Goal: Transaction & Acquisition: Purchase product/service

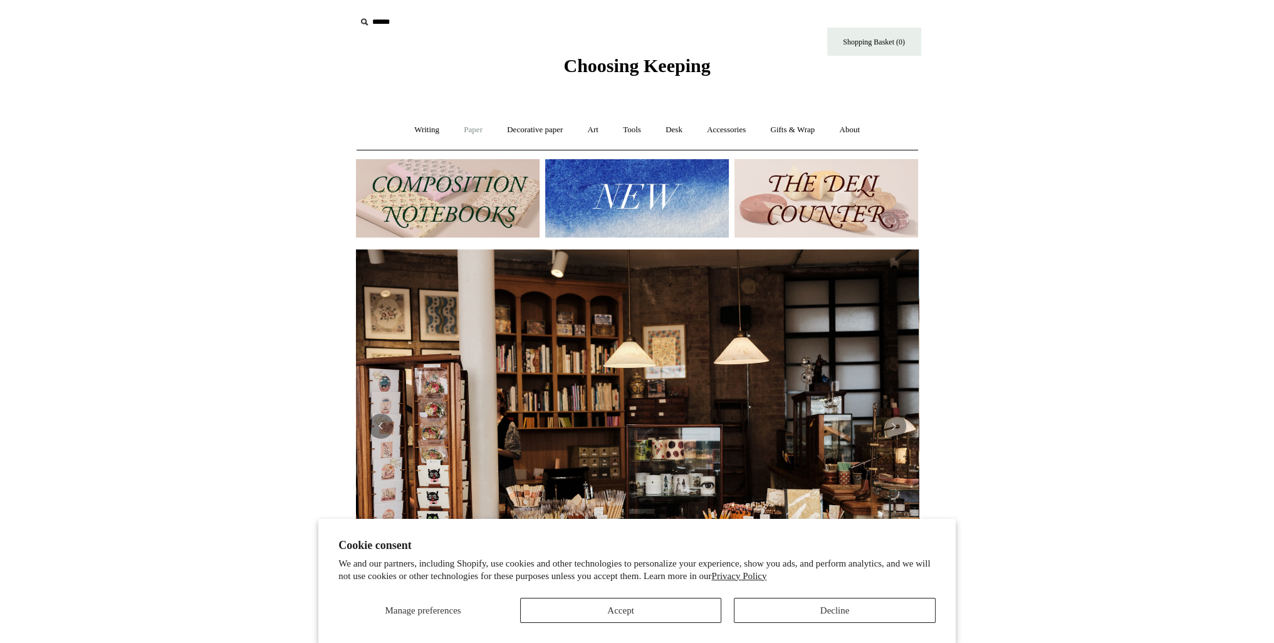
click at [470, 128] on link "Paper +" at bounding box center [473, 129] width 41 height 33
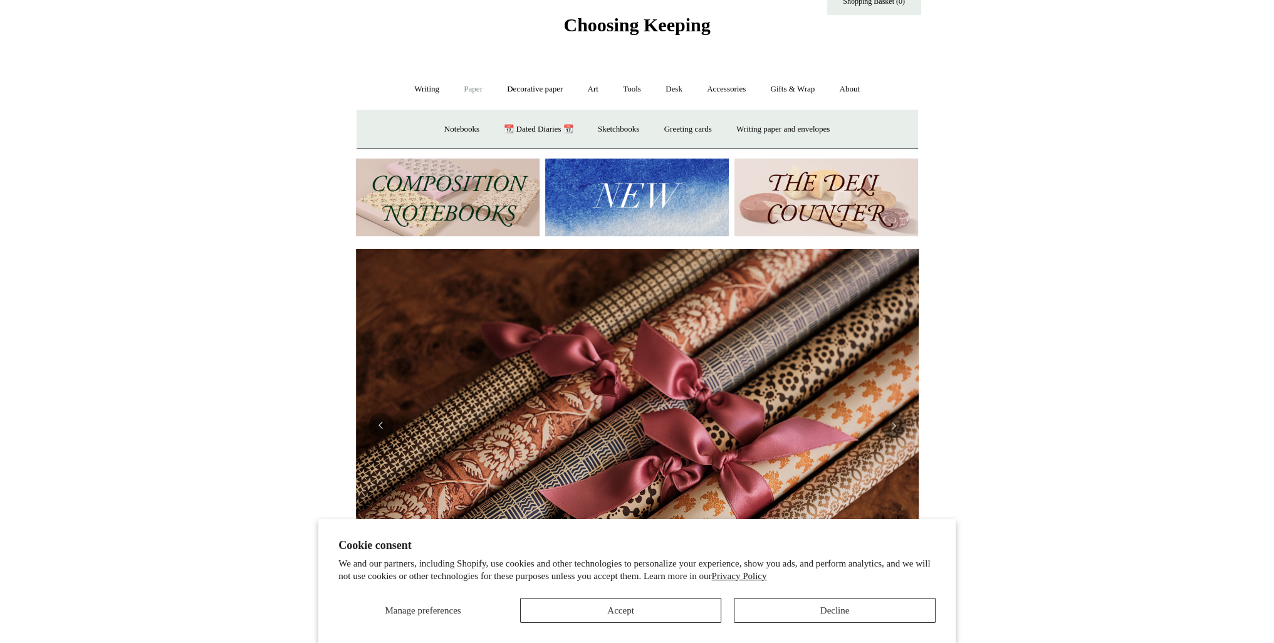
scroll to position [63, 0]
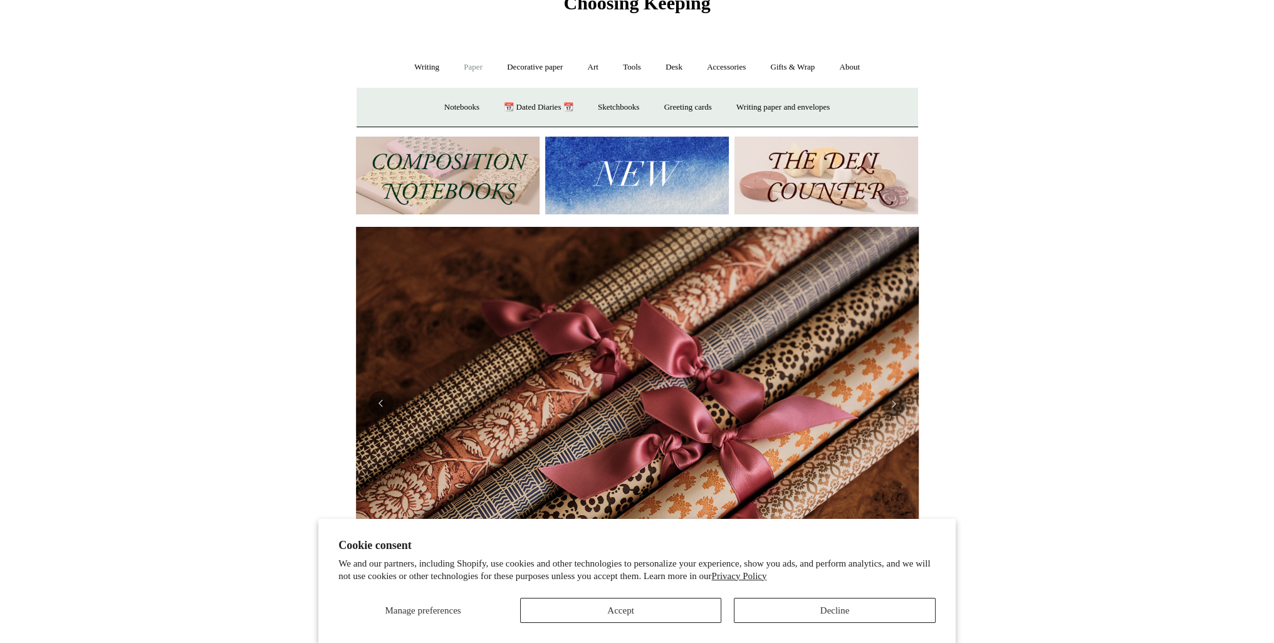
click at [509, 362] on link at bounding box center [637, 404] width 563 height 354
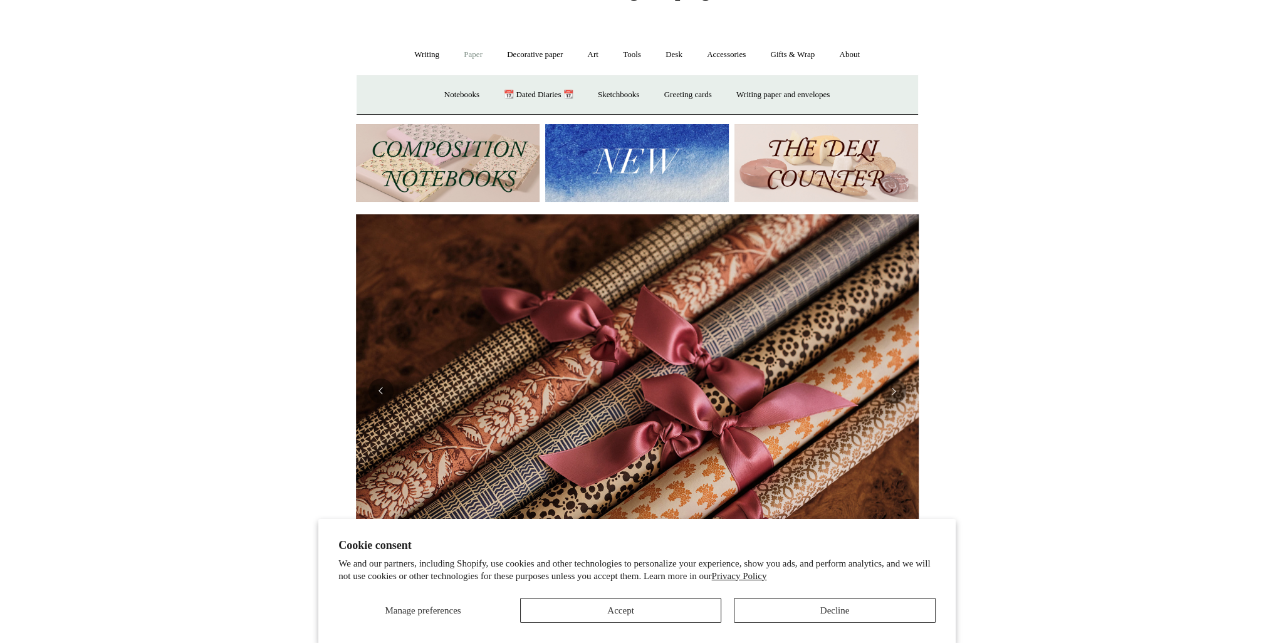
scroll to position [0, 0]
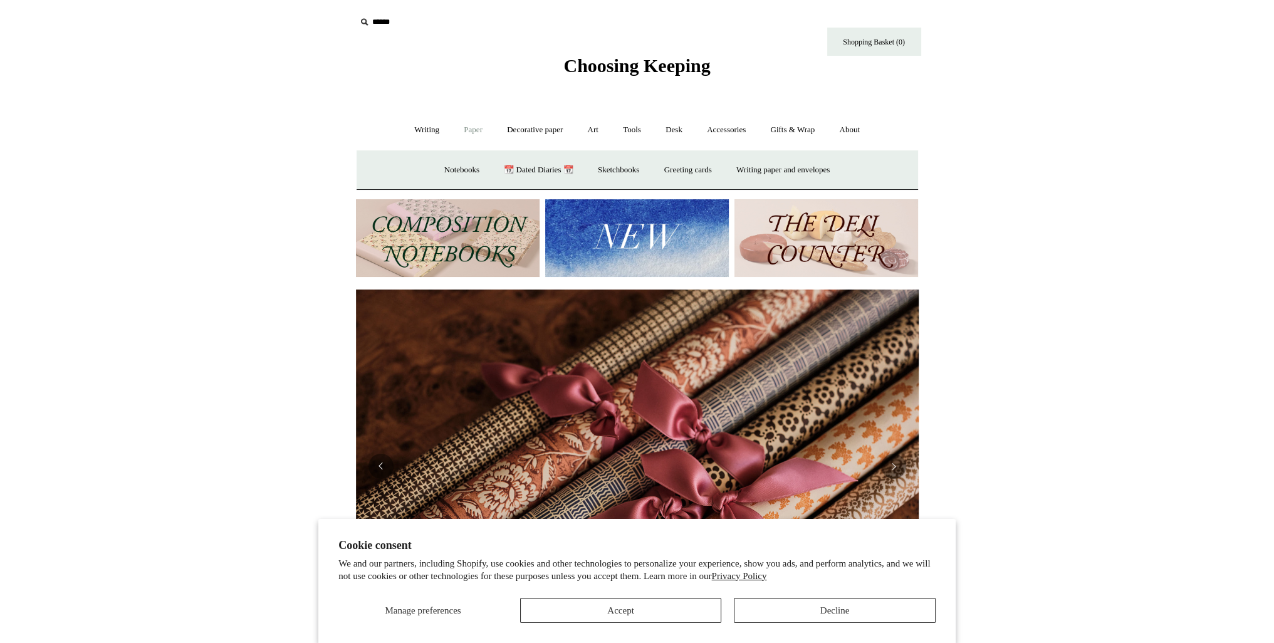
click at [471, 133] on link "Paper -" at bounding box center [473, 129] width 41 height 33
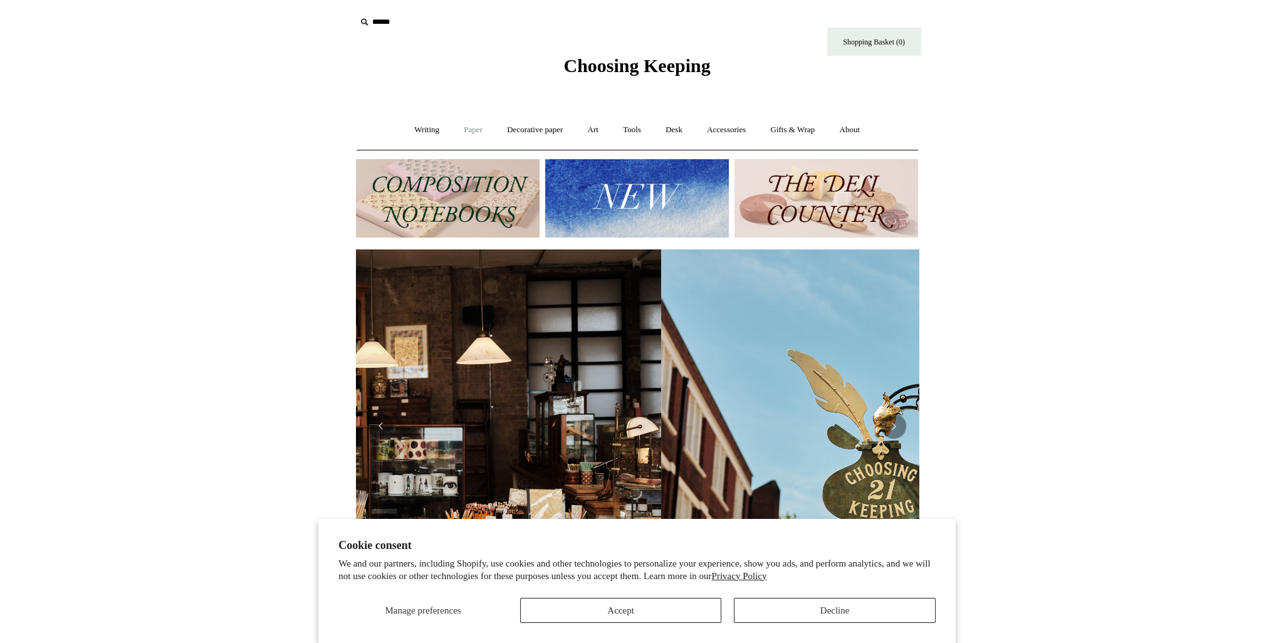
click at [472, 136] on link "Paper +" at bounding box center [473, 129] width 41 height 33
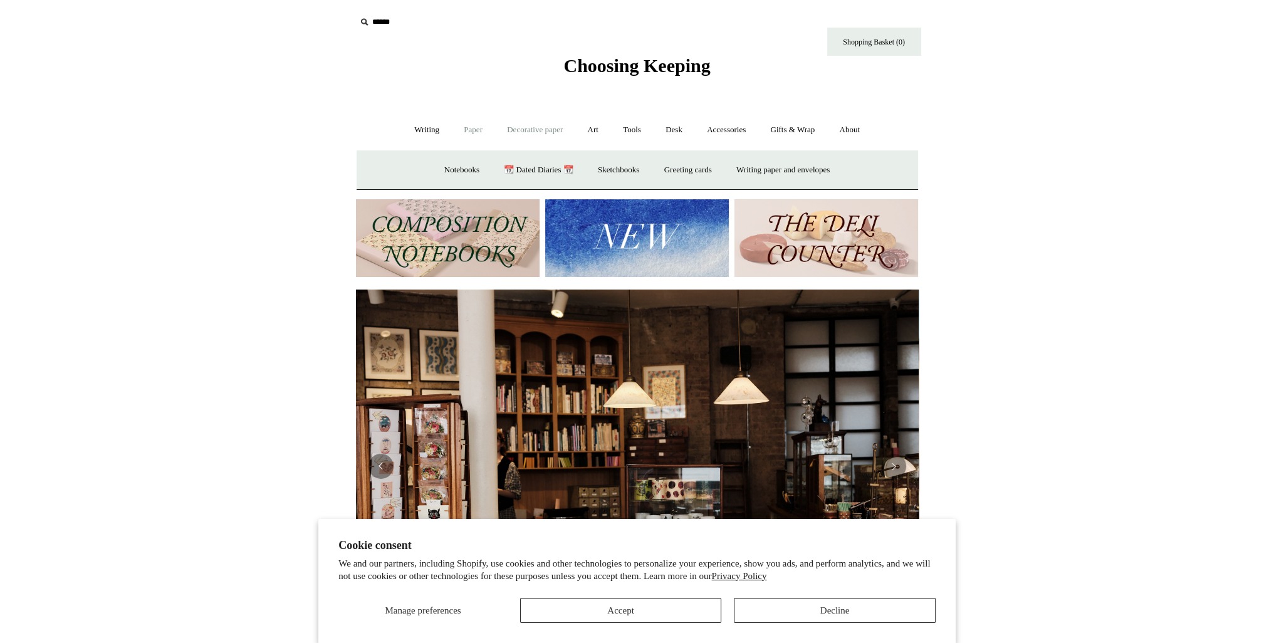
click at [550, 134] on link "Decorative paper +" at bounding box center [535, 129] width 78 height 33
click at [505, 172] on link "Wrapping & decoupage" at bounding box center [515, 170] width 100 height 33
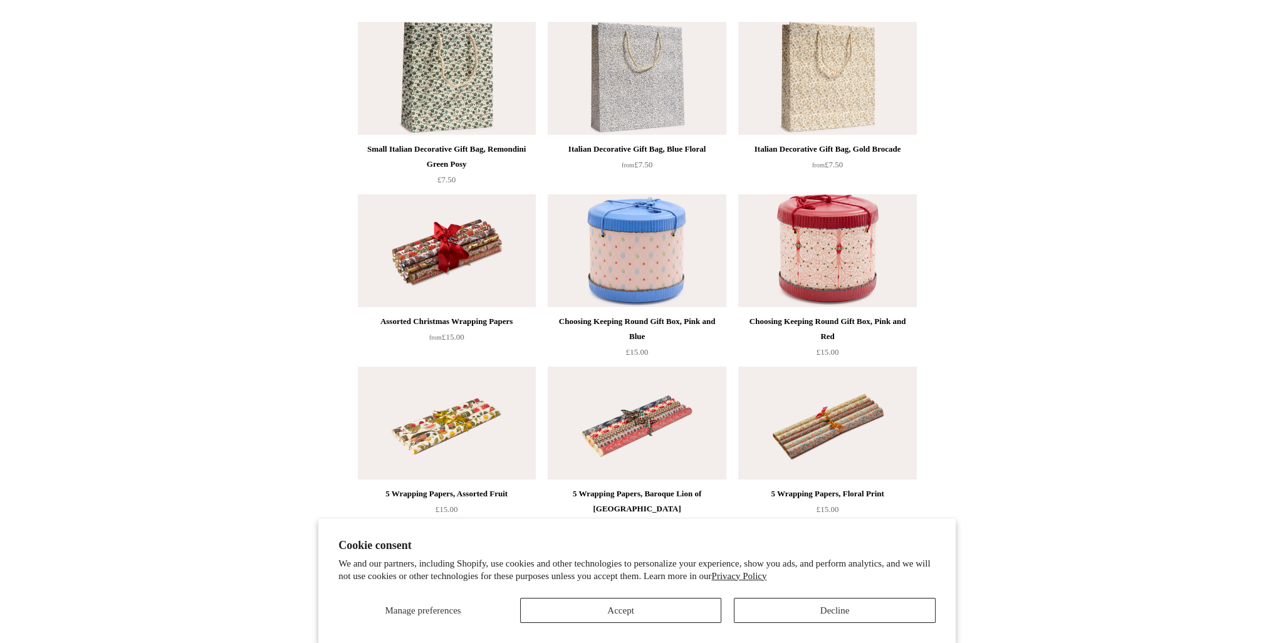
scroll to position [376, 0]
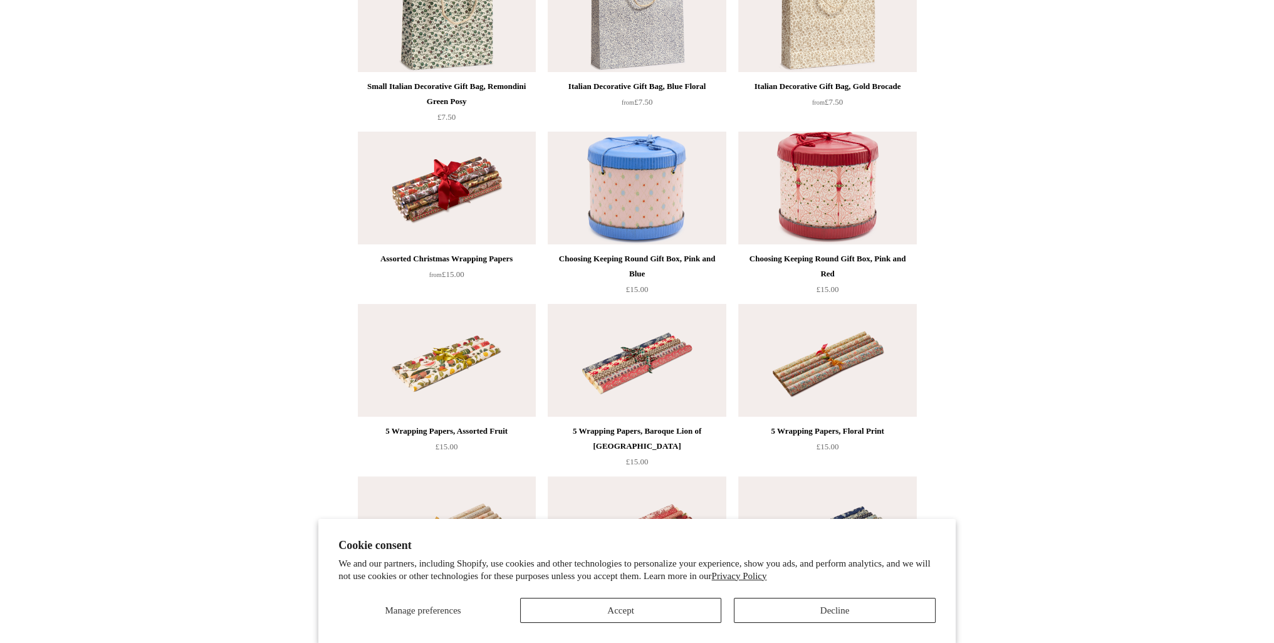
click at [641, 338] on img at bounding box center [637, 360] width 178 height 113
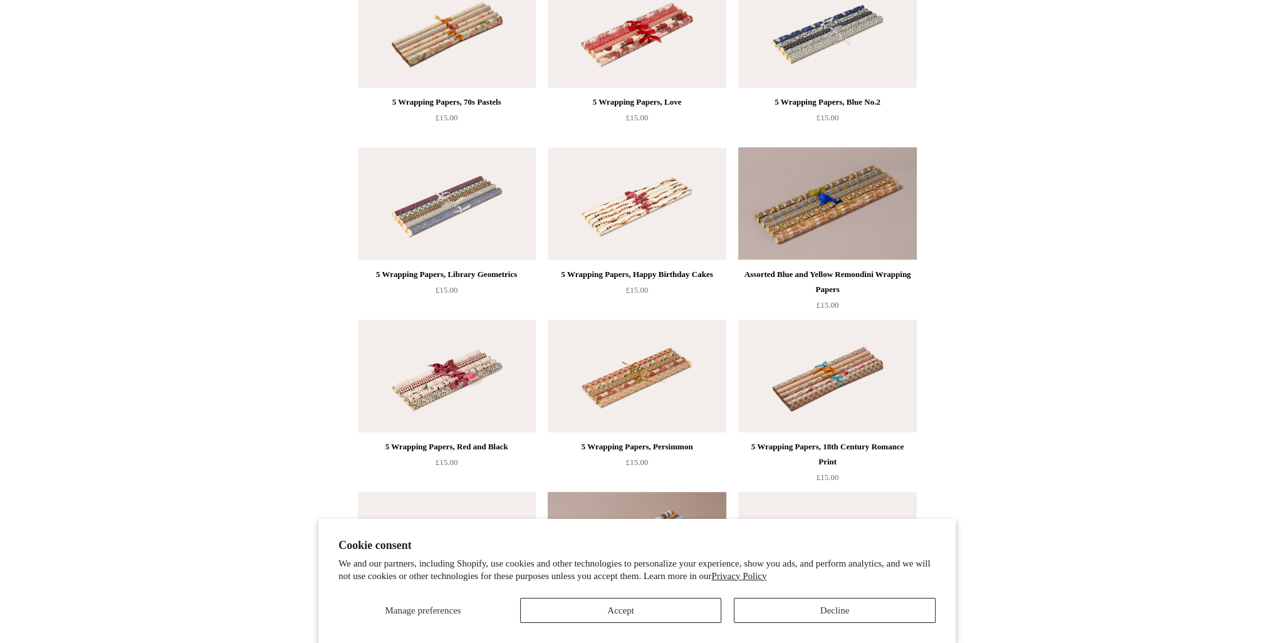
scroll to position [1254, 0]
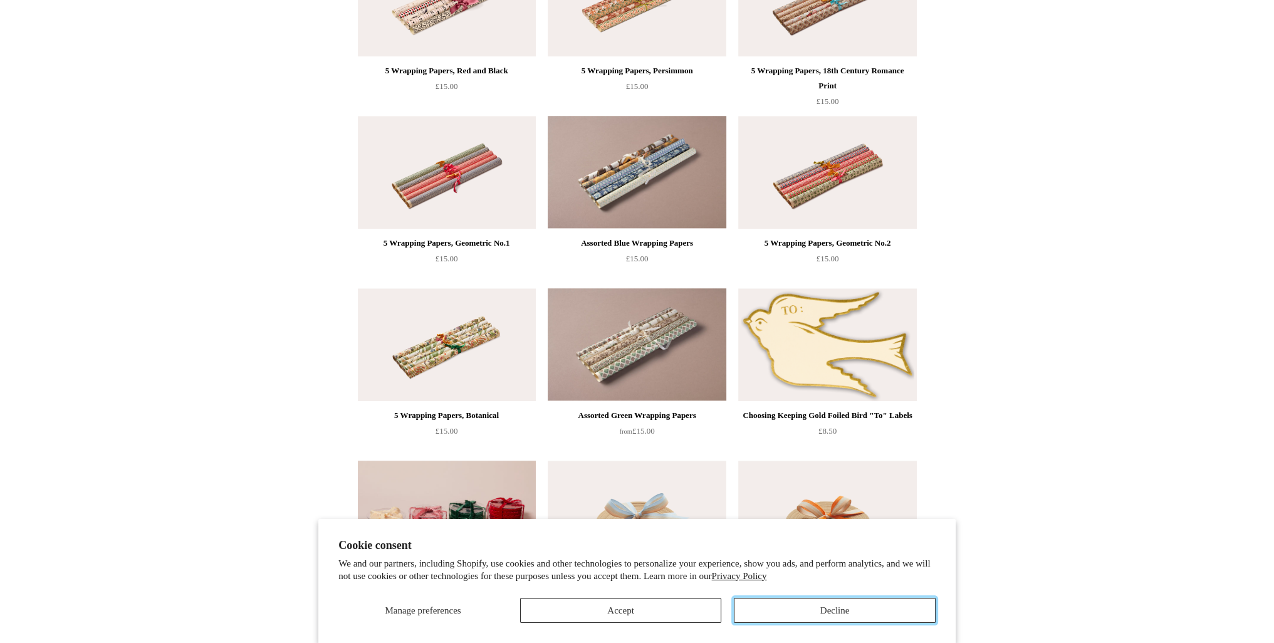
click at [849, 620] on button "Decline" at bounding box center [835, 610] width 202 height 25
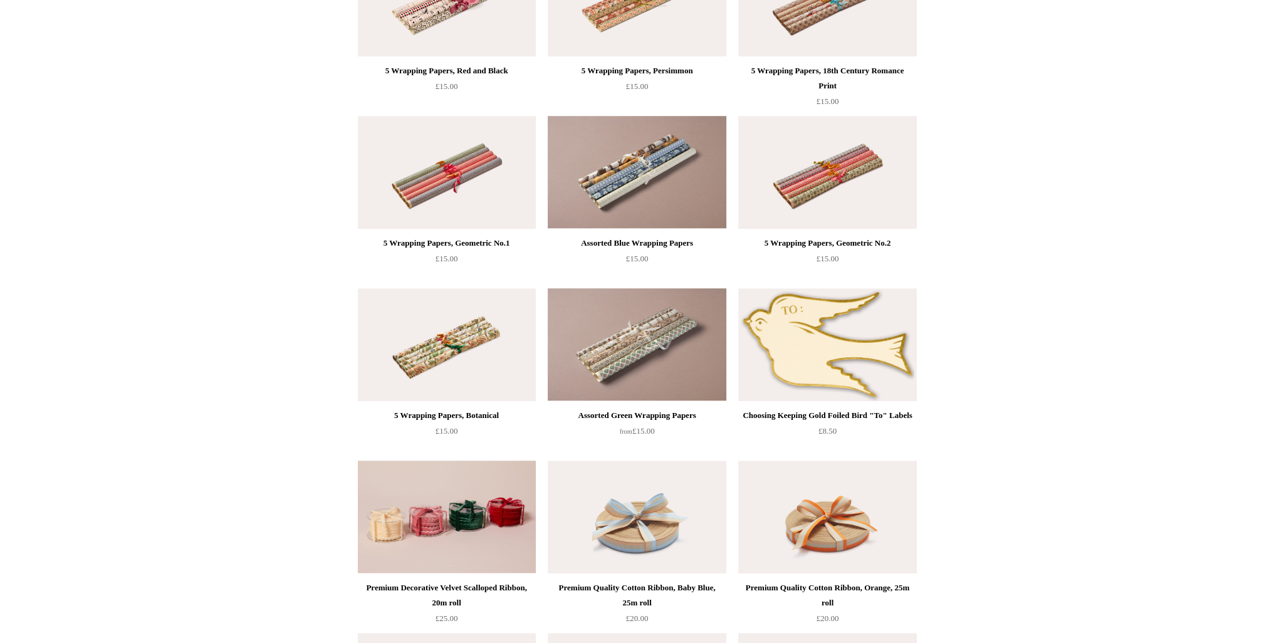
click at [1136, 67] on html "Cookie consent We and our partners, including Shopify, use cookies and other te…" at bounding box center [637, 49] width 1274 height 2606
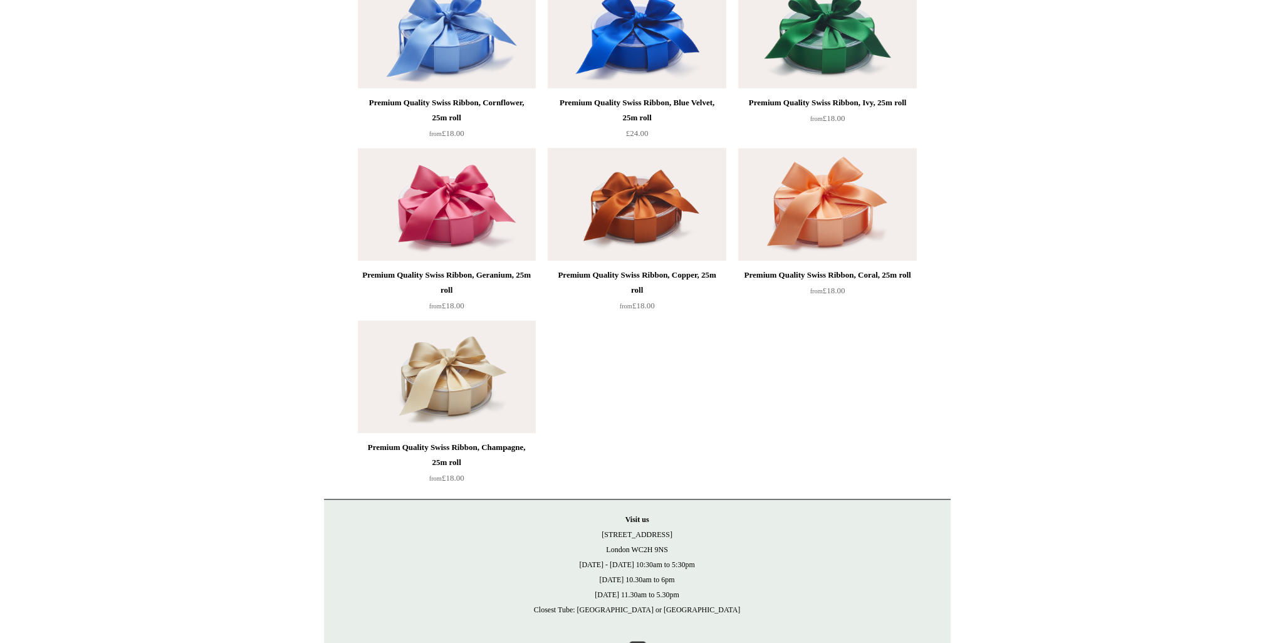
scroll to position [1963, 0]
